Goal: Connect with others: Connect with others

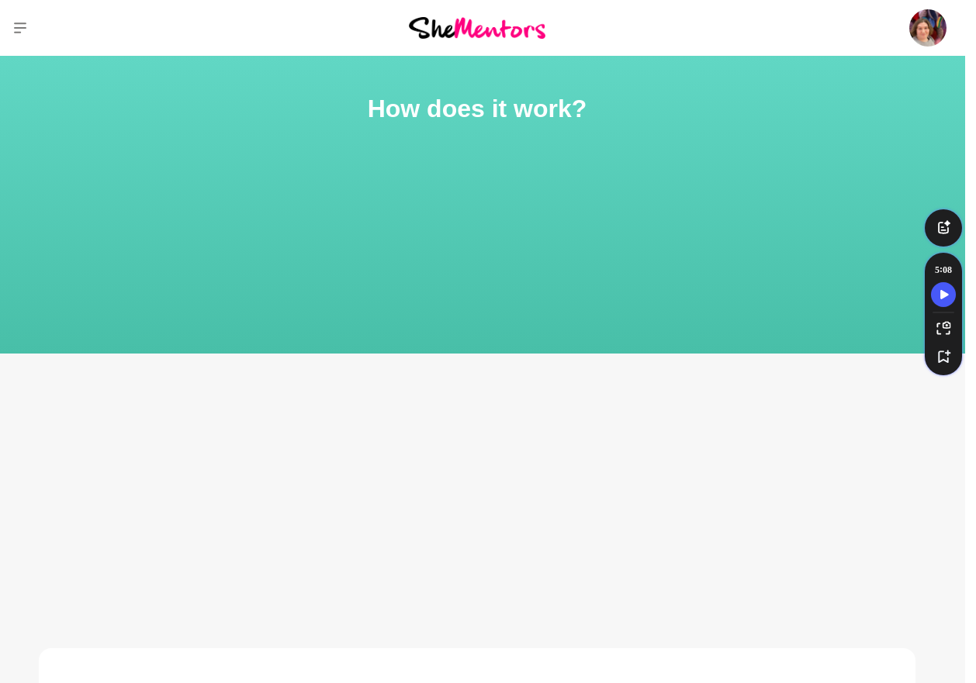
scroll to position [0, 12]
click at [21, 30] on icon at bounding box center [18, 28] width 12 height 12
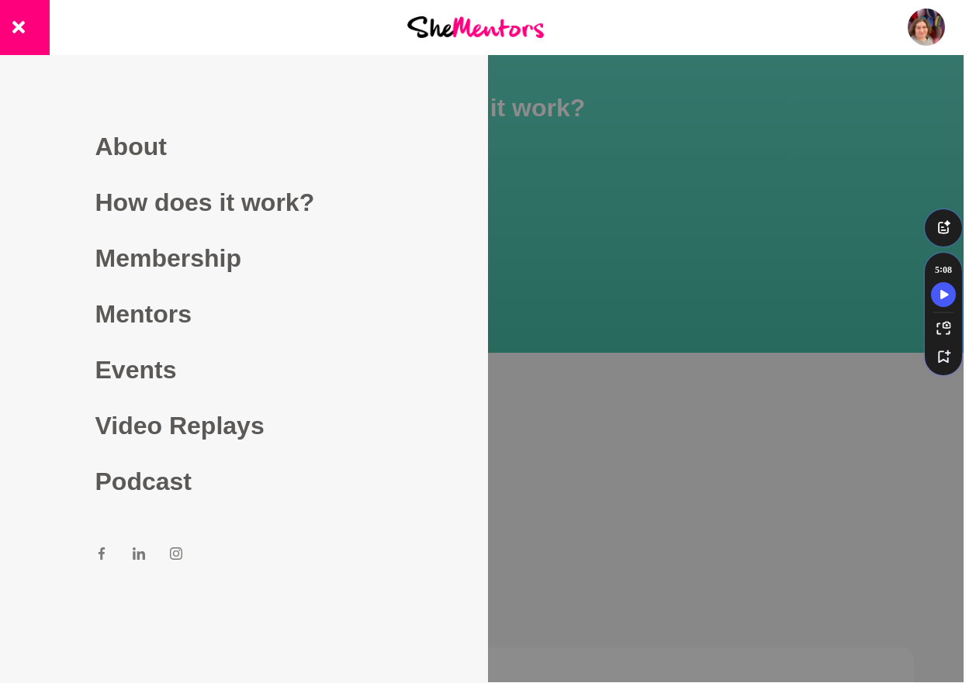
drag, startPoint x: 137, startPoint y: 150, endPoint x: 146, endPoint y: 141, distance: 12.6
click at [137, 149] on link "About" at bounding box center [244, 147] width 298 height 56
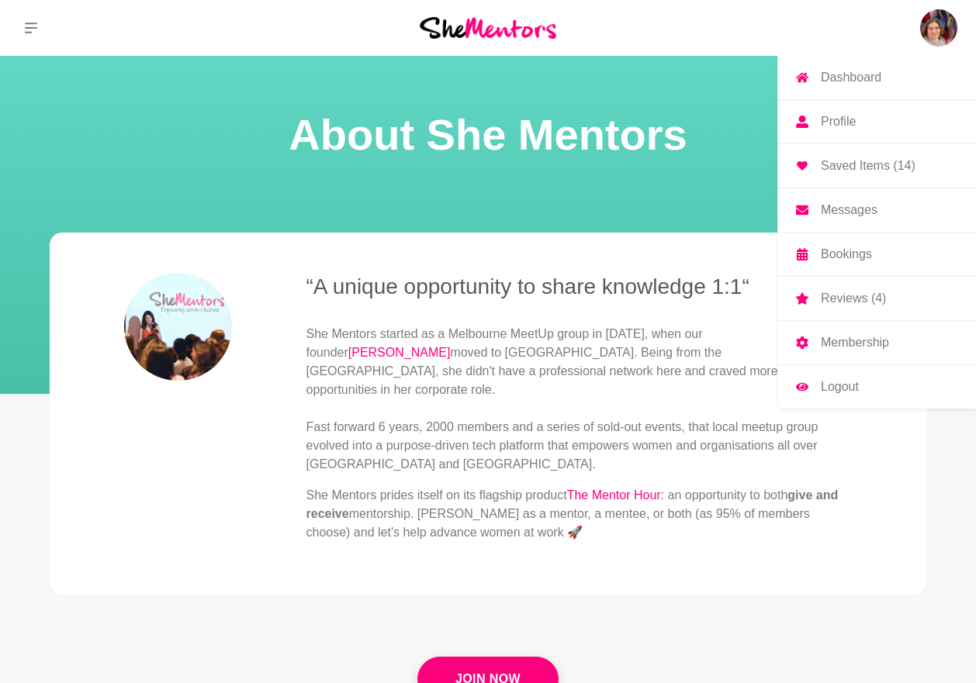
click at [854, 204] on p "Messages" at bounding box center [849, 210] width 57 height 12
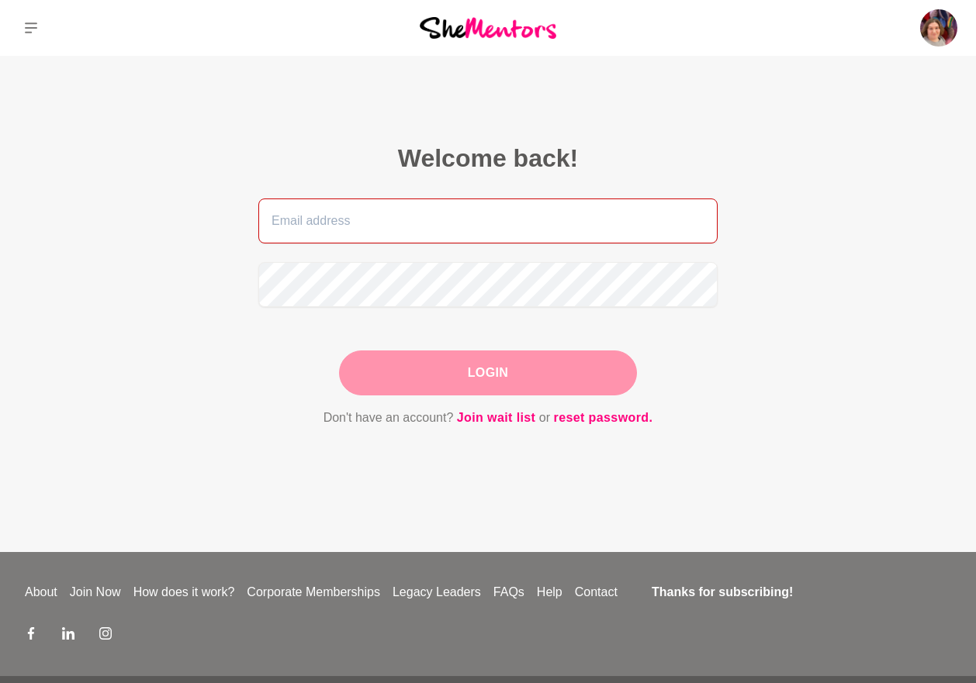
type input "[EMAIL_ADDRESS][DOMAIN_NAME]"
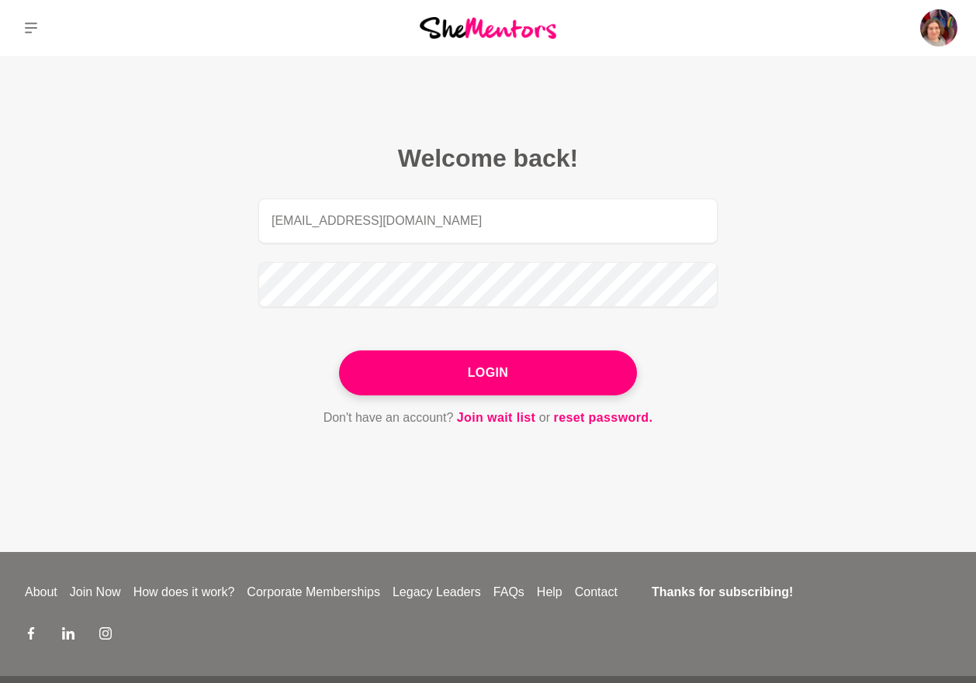
click at [482, 371] on button "Login" at bounding box center [488, 373] width 298 height 45
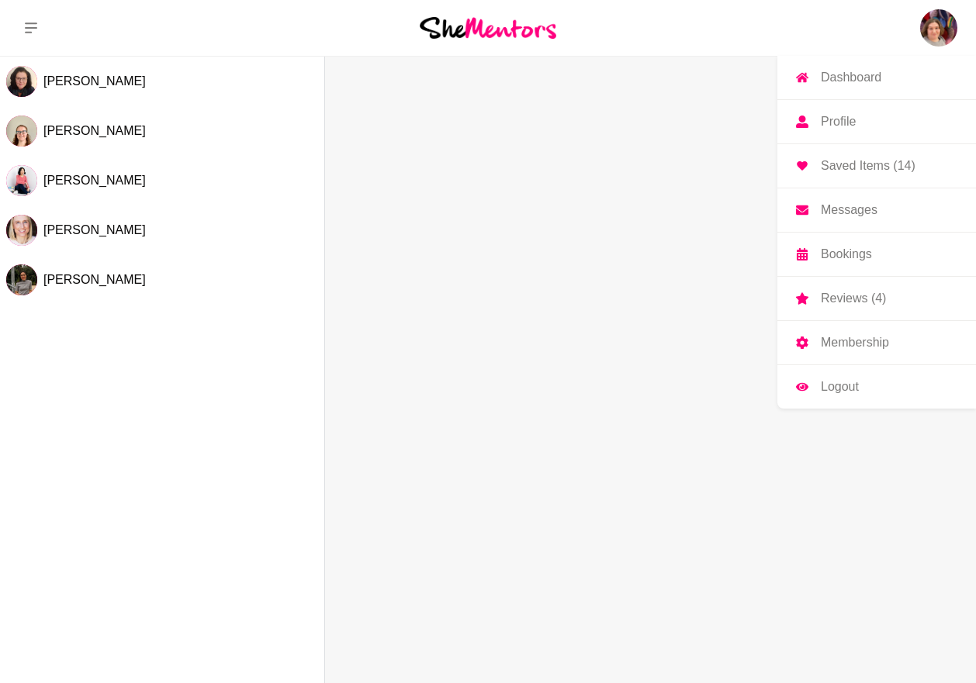
click at [872, 216] on p "Messages" at bounding box center [849, 210] width 57 height 12
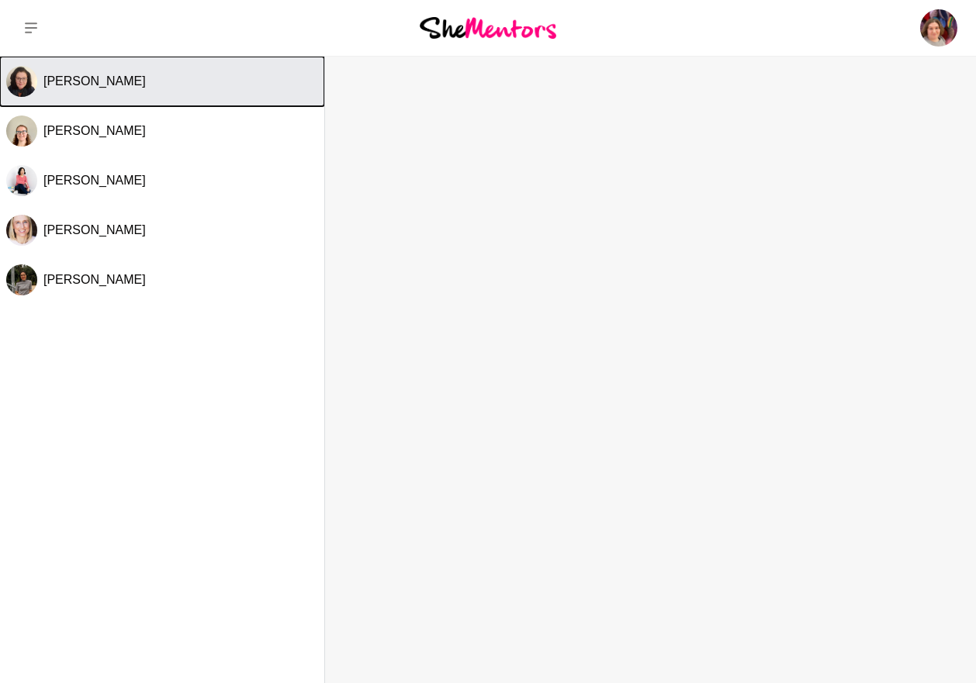
click at [82, 85] on span "[PERSON_NAME]" at bounding box center [94, 80] width 102 height 13
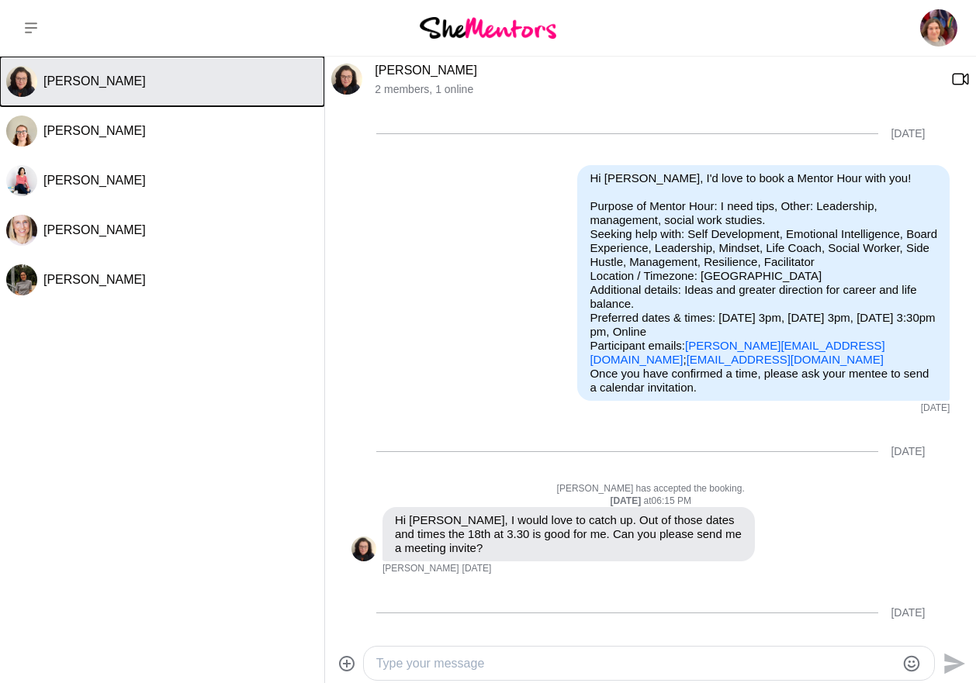
click at [95, 81] on span "[PERSON_NAME]" at bounding box center [94, 80] width 102 height 13
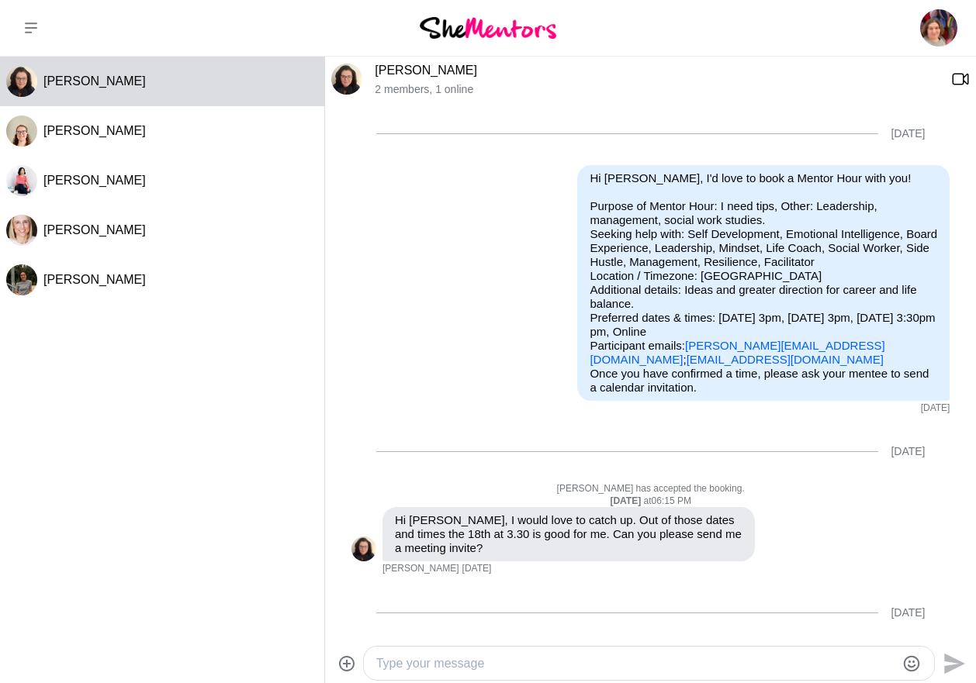
click at [431, 71] on link "[PERSON_NAME]" at bounding box center [426, 70] width 102 height 13
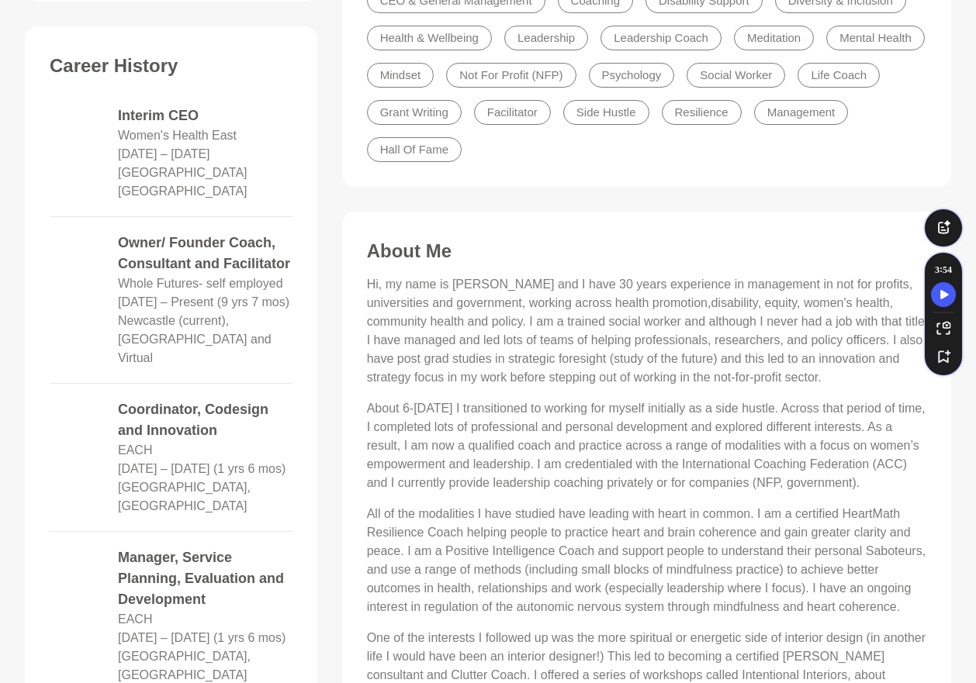
scroll to position [594, 0]
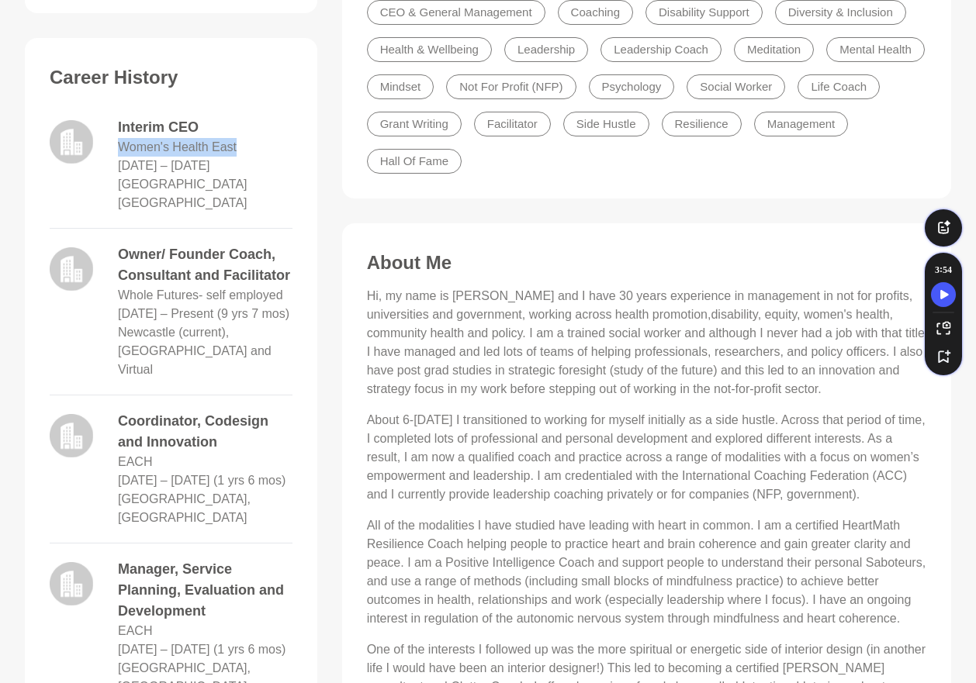
drag, startPoint x: 242, startPoint y: 126, endPoint x: 212, endPoint y: 129, distance: 30.3
click at [238, 130] on dl "Interim CEO Women's Health East [DATE] – [DATE] [GEOGRAPHIC_DATA] [GEOGRAPHIC_D…" at bounding box center [205, 164] width 175 height 95
drag, startPoint x: 163, startPoint y: 130, endPoint x: 465, endPoint y: 43, distance: 315.0
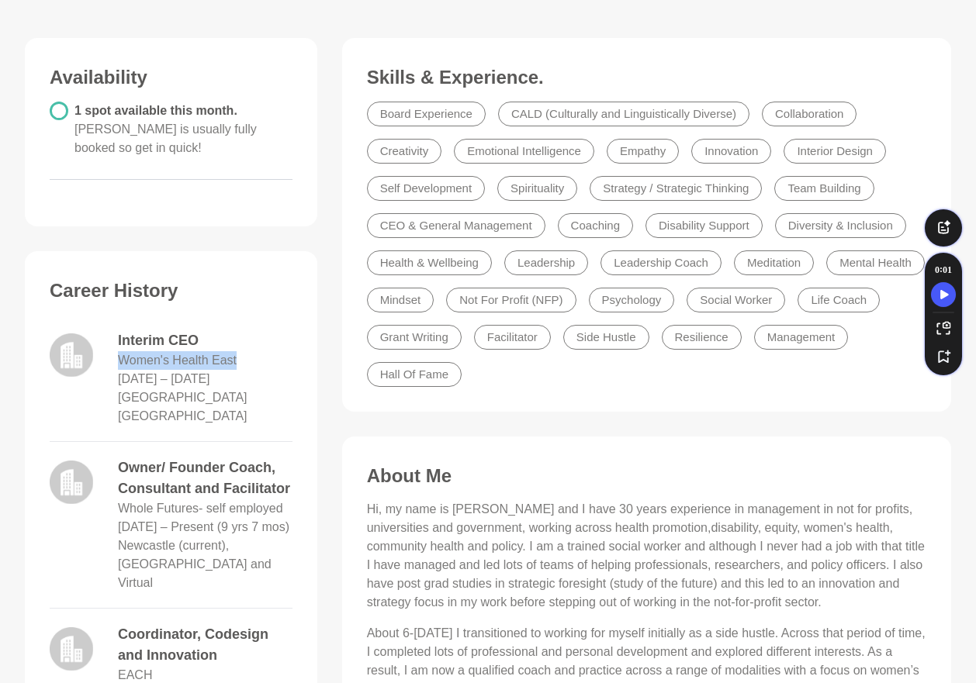
scroll to position [0, 0]
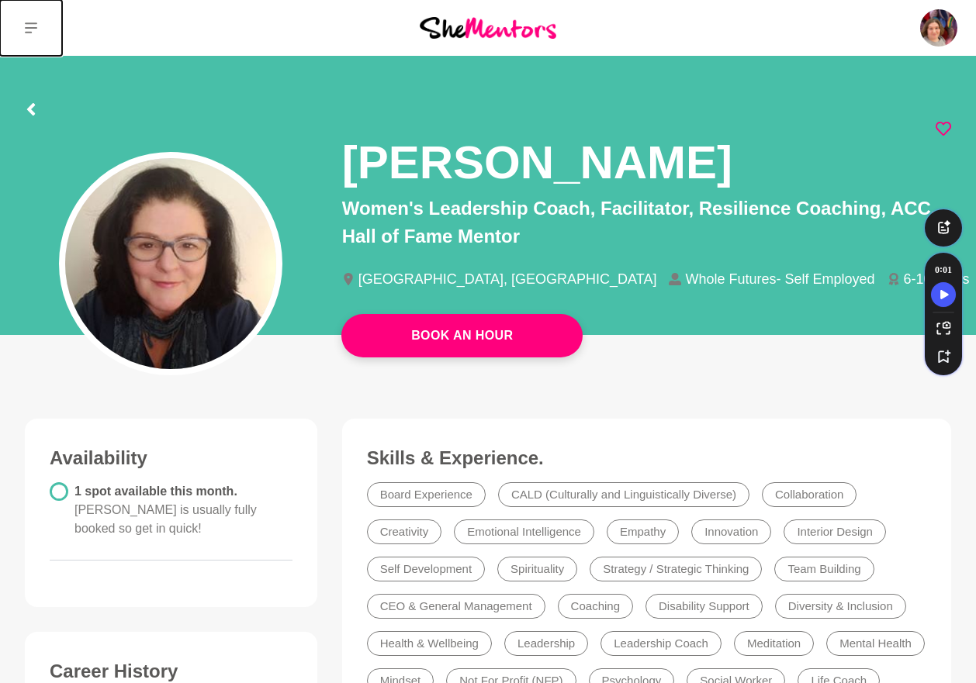
click at [26, 30] on icon at bounding box center [31, 28] width 12 height 12
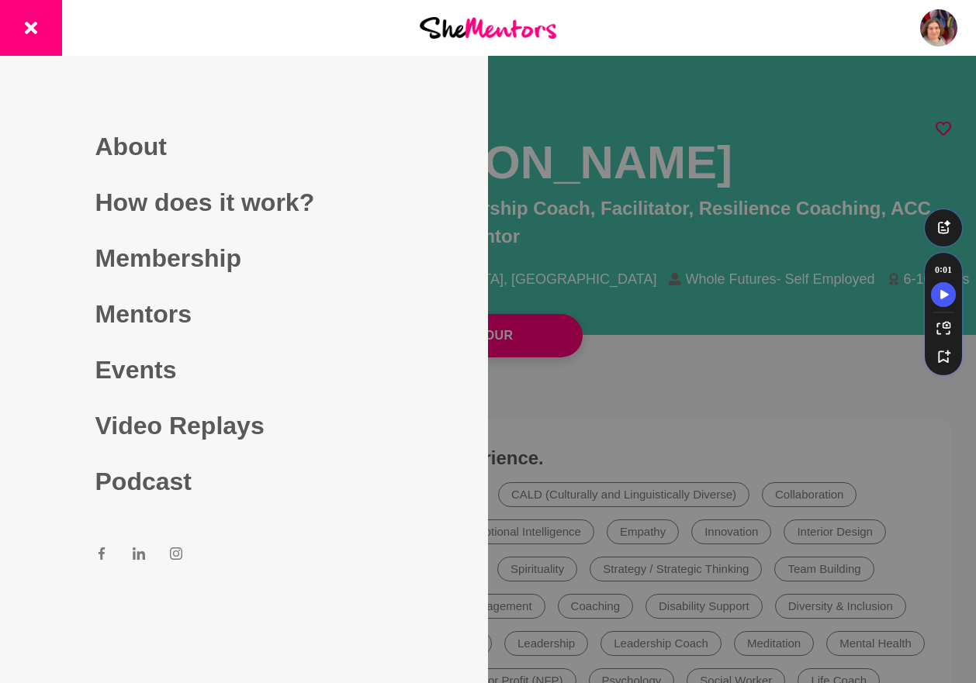
drag, startPoint x: 712, startPoint y: 93, endPoint x: 669, endPoint y: 114, distance: 47.5
click at [711, 94] on div at bounding box center [488, 341] width 976 height 683
